Goal: Task Accomplishment & Management: Manage account settings

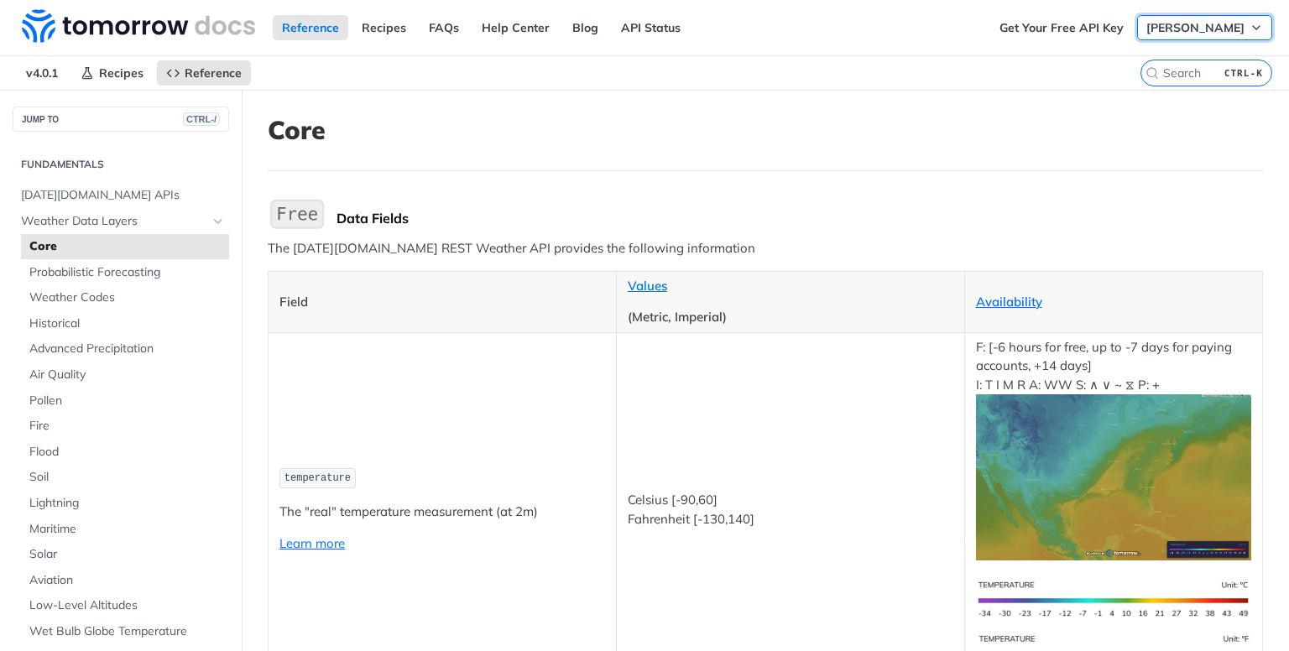
click at [1220, 33] on span "[PERSON_NAME]" at bounding box center [1196, 27] width 98 height 15
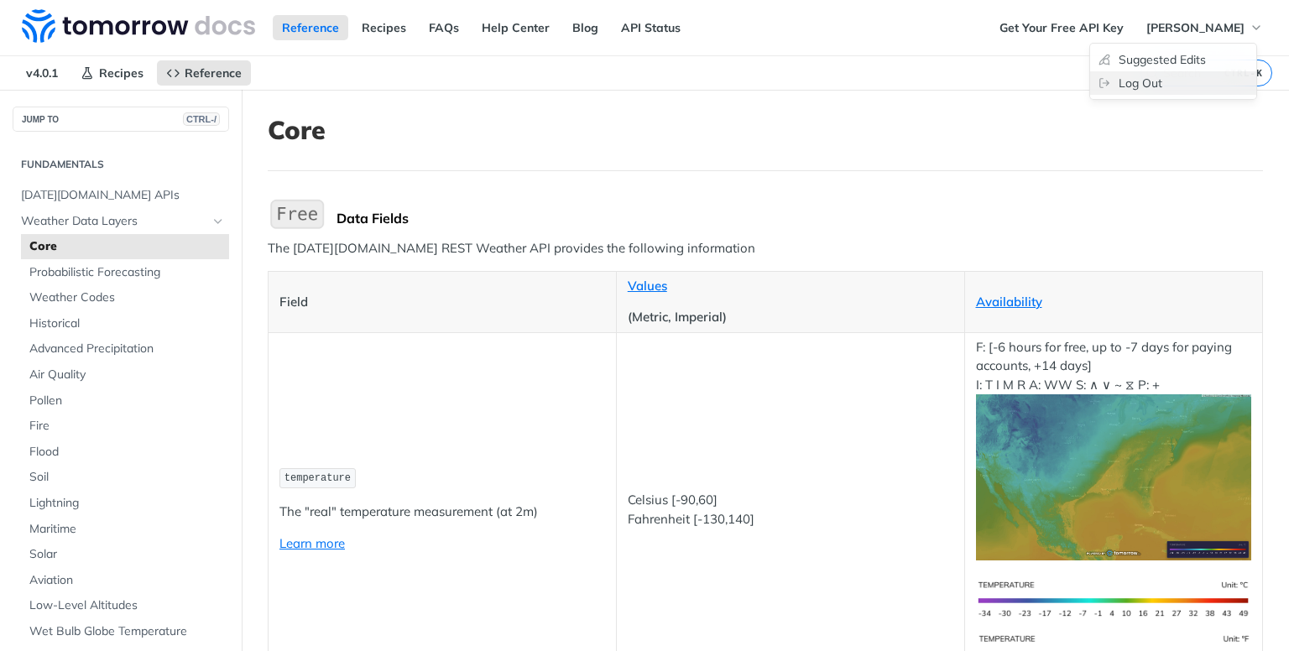
click at [1176, 81] on link "Log Out" at bounding box center [1173, 83] width 166 height 24
click at [117, 67] on span "Recipes" at bounding box center [121, 72] width 44 height 15
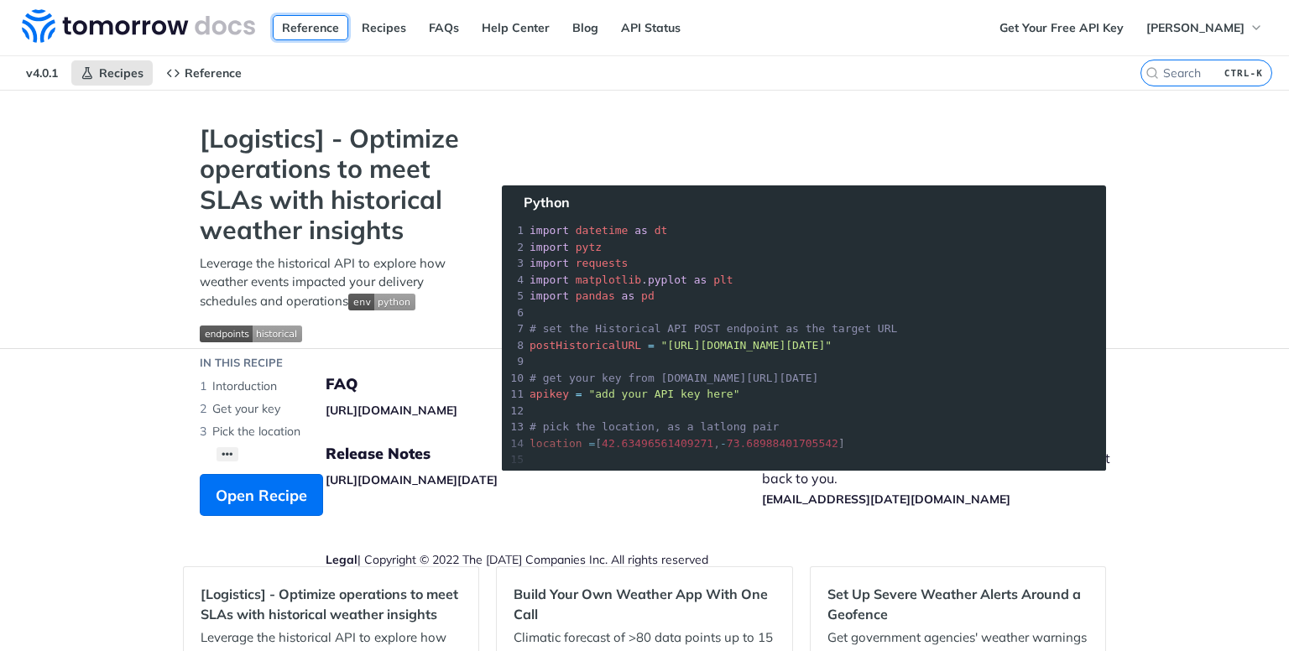
click at [289, 30] on link "Reference" at bounding box center [311, 27] width 76 height 25
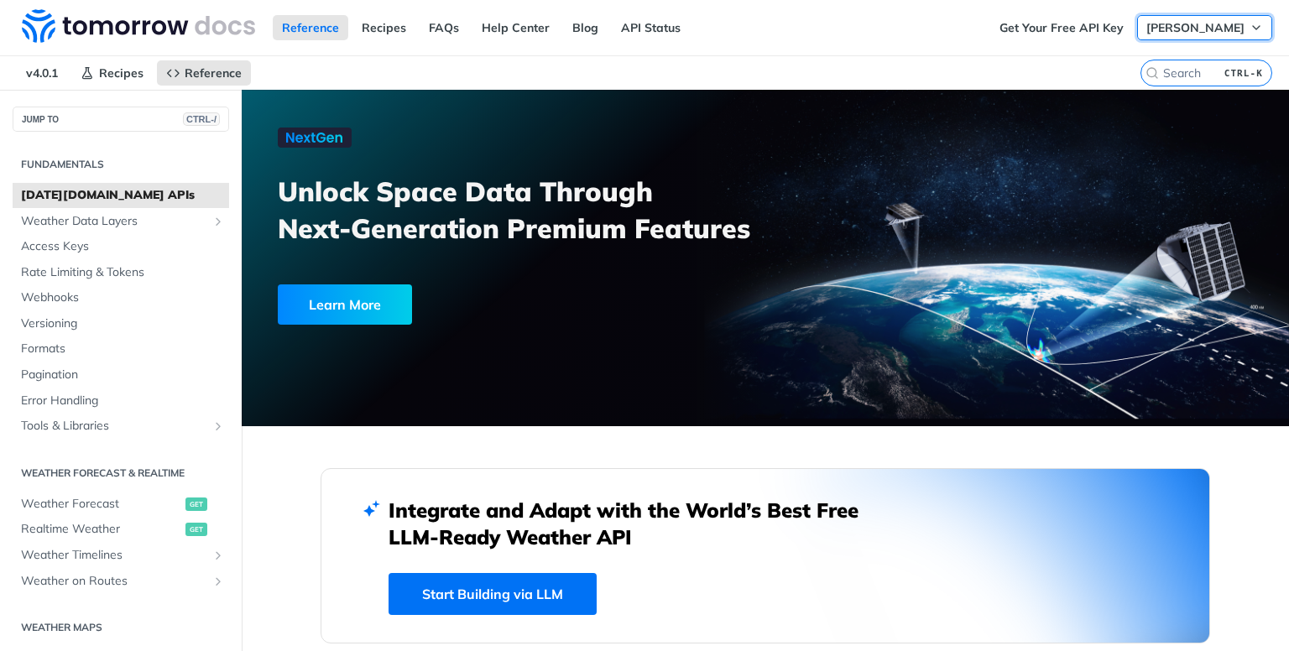
click at [1151, 28] on span "Armando Gonzales III" at bounding box center [1196, 27] width 98 height 15
